Goal: Find specific page/section

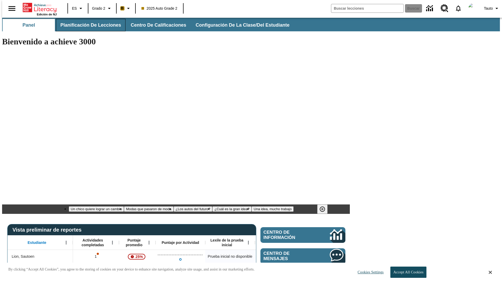
click at [88, 25] on span "Planificación de lecciones" at bounding box center [90, 25] width 61 height 6
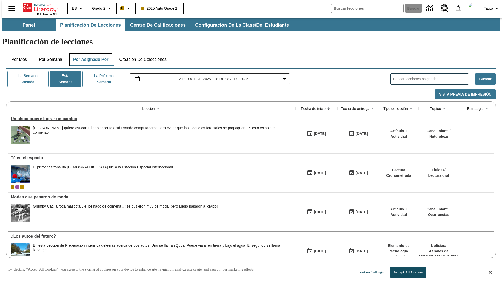
click at [90, 53] on button "Por asignado por" at bounding box center [91, 59] width 44 height 13
type input "El sueño de los animales"
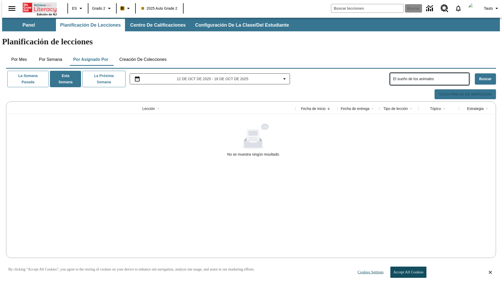
click at [38, 7] on icon "Portada" at bounding box center [40, 7] width 35 height 10
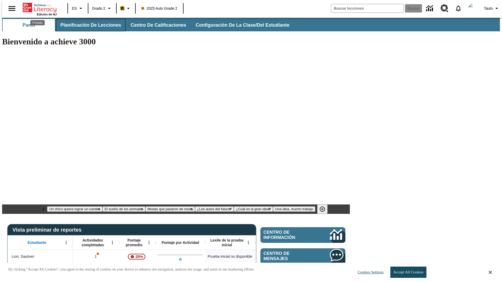
click at [88, 25] on span "Planificación de lecciones" at bounding box center [90, 25] width 61 height 6
